Goal: Information Seeking & Learning: Learn about a topic

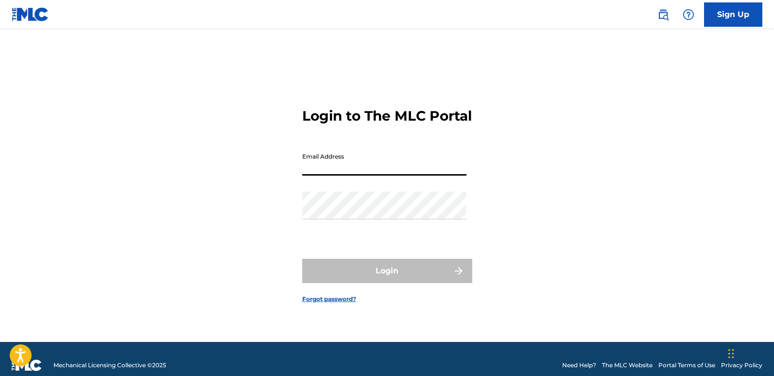
click at [356, 173] on input "Email Address" at bounding box center [384, 162] width 164 height 28
type input "[EMAIL_ADDRESS][DOMAIN_NAME]"
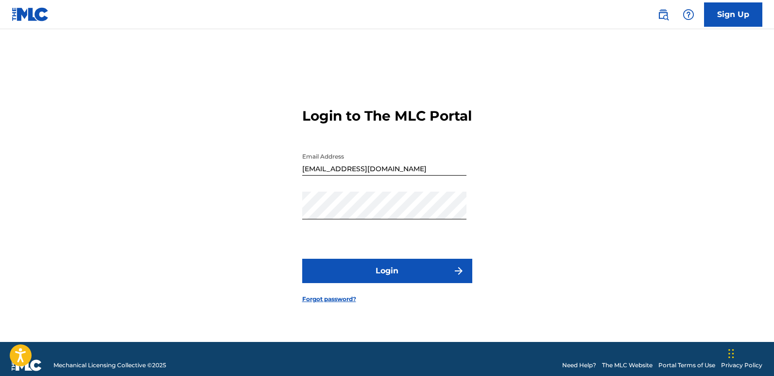
click at [374, 271] on button "Login" at bounding box center [387, 271] width 170 height 24
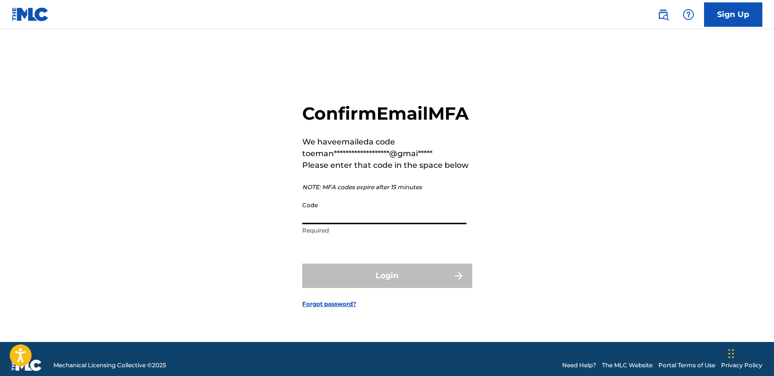
click at [345, 224] on input "Code" at bounding box center [384, 210] width 164 height 28
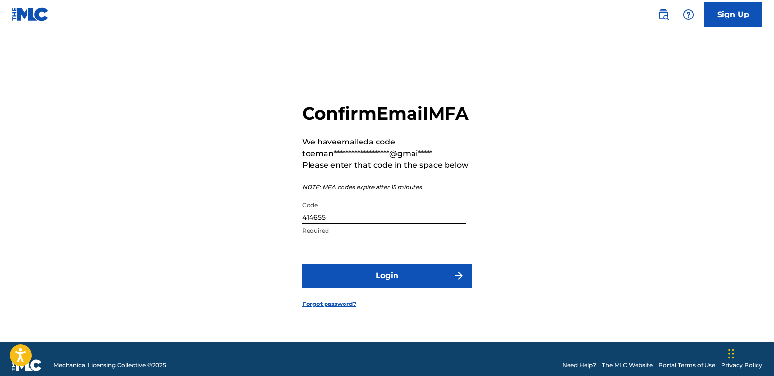
type input "414655"
click at [406, 284] on button "Login" at bounding box center [387, 275] width 170 height 24
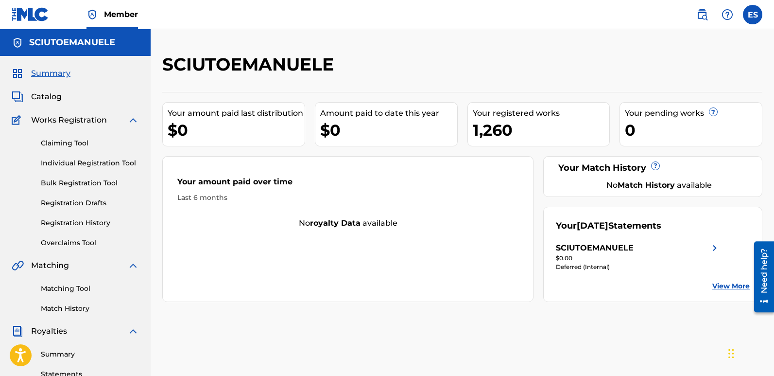
click at [49, 97] on span "Catalog" at bounding box center [46, 97] width 31 height 12
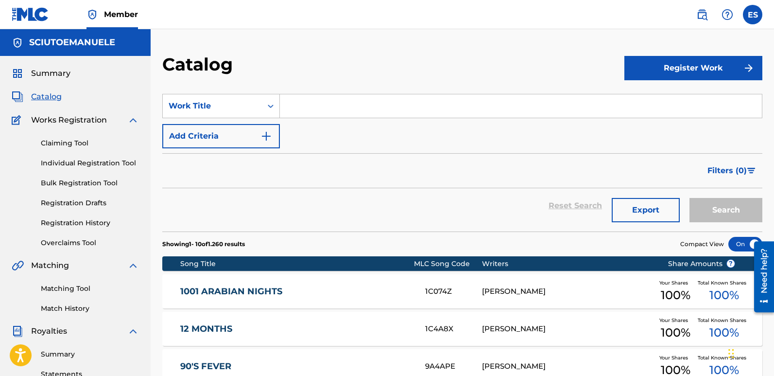
click at [313, 364] on link "90'S FEVER" at bounding box center [296, 366] width 232 height 11
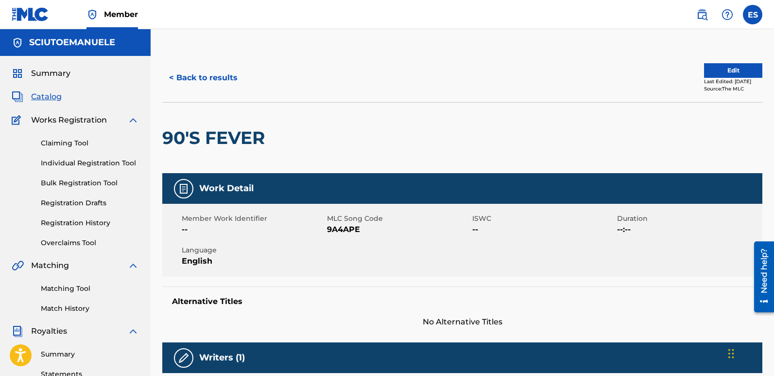
click at [177, 75] on button "< Back to results" at bounding box center [203, 78] width 82 height 24
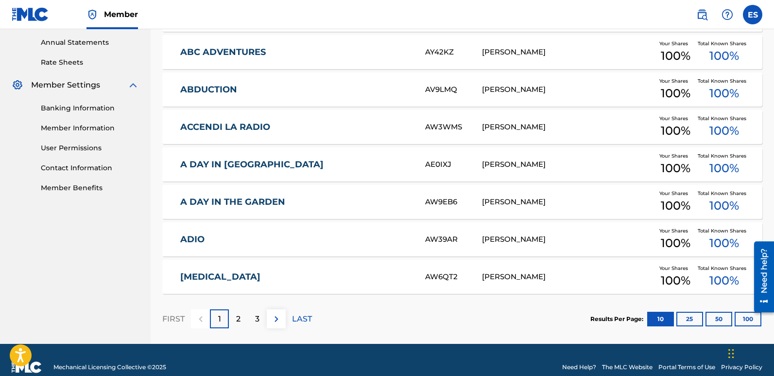
scroll to position [350, 0]
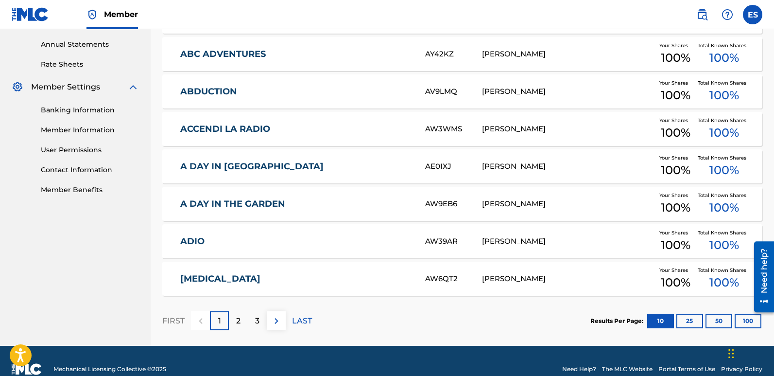
click at [203, 278] on link "[MEDICAL_DATA]" at bounding box center [296, 278] width 232 height 11
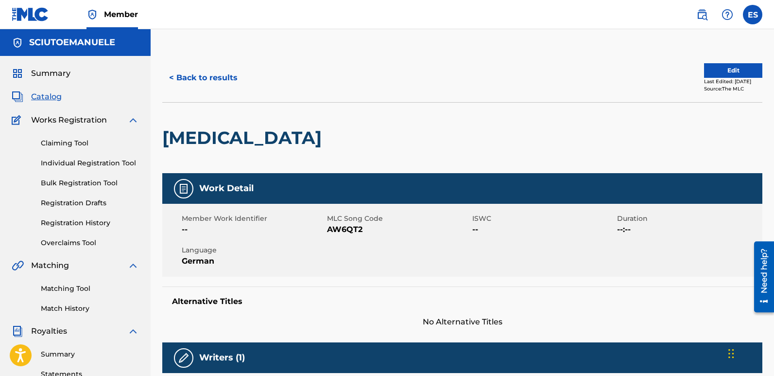
click at [178, 77] on button "< Back to results" at bounding box center [203, 78] width 82 height 24
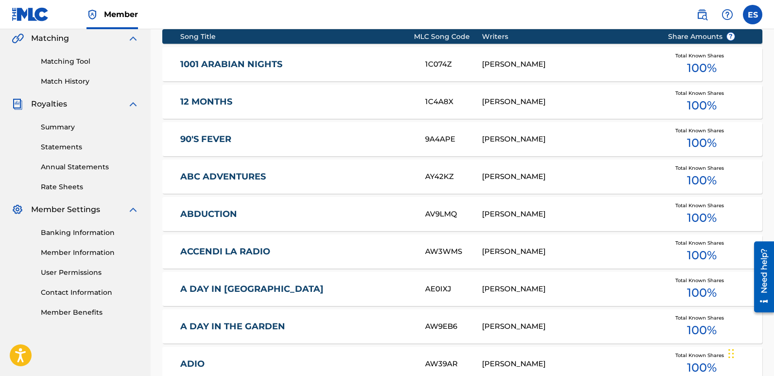
scroll to position [341, 0]
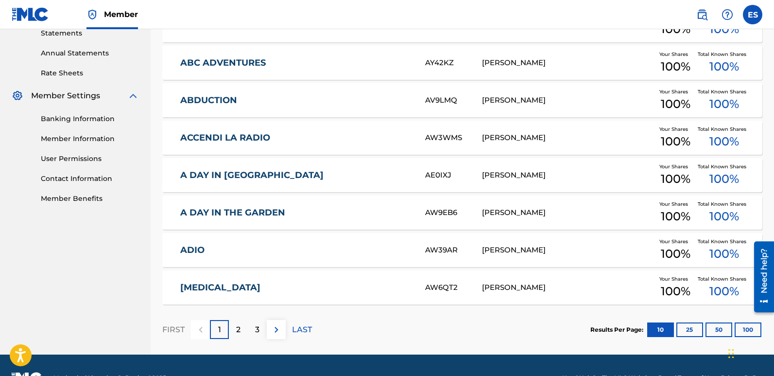
click at [259, 210] on link "A DAY IN THE GARDEN" at bounding box center [296, 212] width 232 height 11
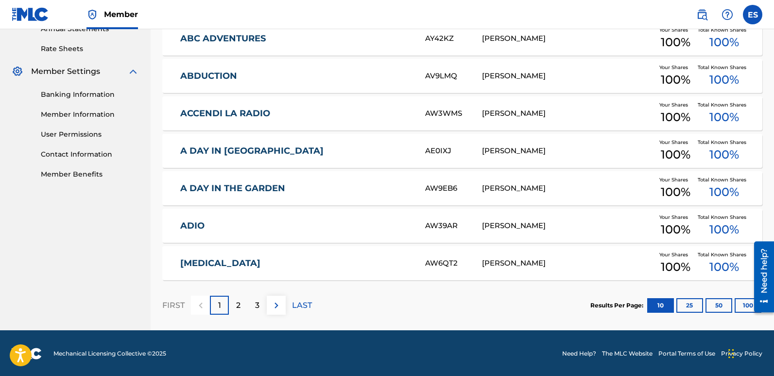
click at [241, 148] on link "A DAY IN [GEOGRAPHIC_DATA]" at bounding box center [296, 150] width 232 height 11
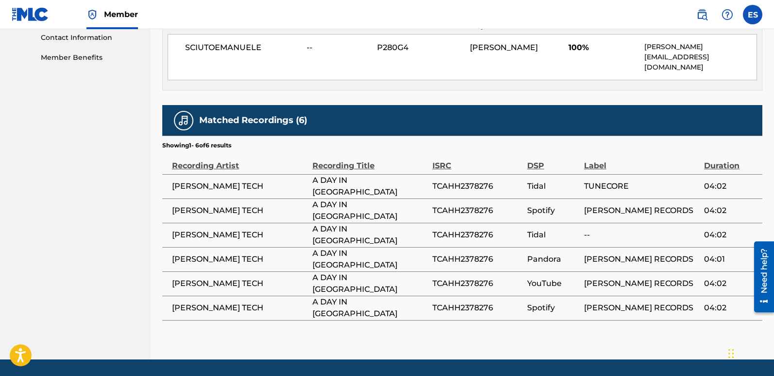
scroll to position [483, 0]
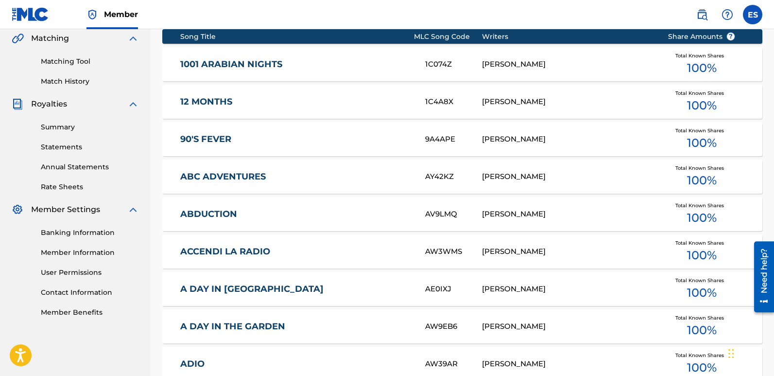
scroll to position [366, 0]
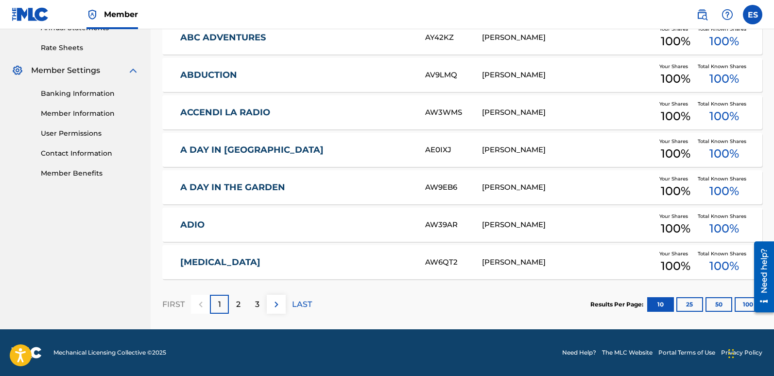
click at [238, 304] on p "2" at bounding box center [238, 304] width 4 height 12
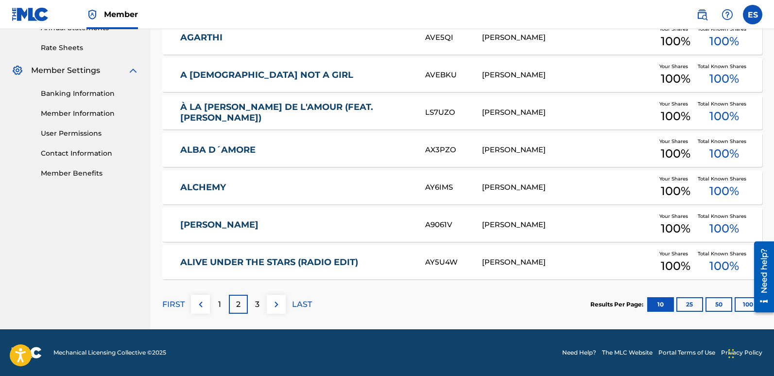
click at [271, 261] on link "ALIVE UNDER THE STARS (RADIO EDIT)" at bounding box center [296, 262] width 232 height 11
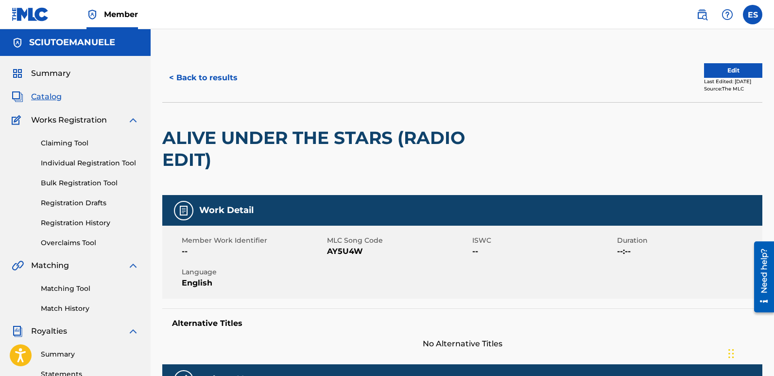
click at [50, 70] on span "Summary" at bounding box center [50, 74] width 39 height 12
